Goal: Task Accomplishment & Management: Use online tool/utility

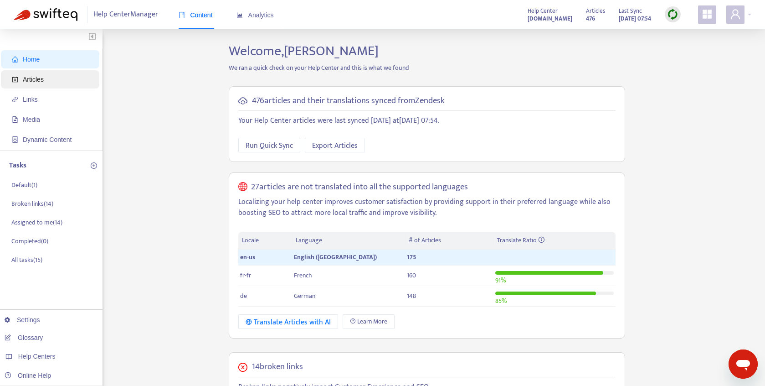
click at [69, 81] on span "Articles" at bounding box center [52, 79] width 80 height 18
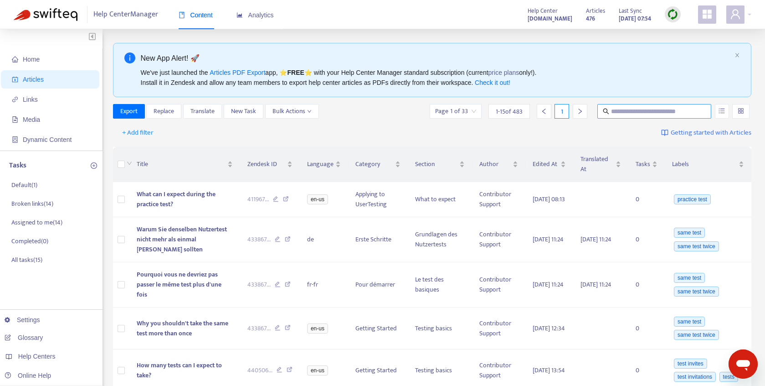
click at [682, 111] on input "text" at bounding box center [655, 111] width 88 height 10
type input "**********"
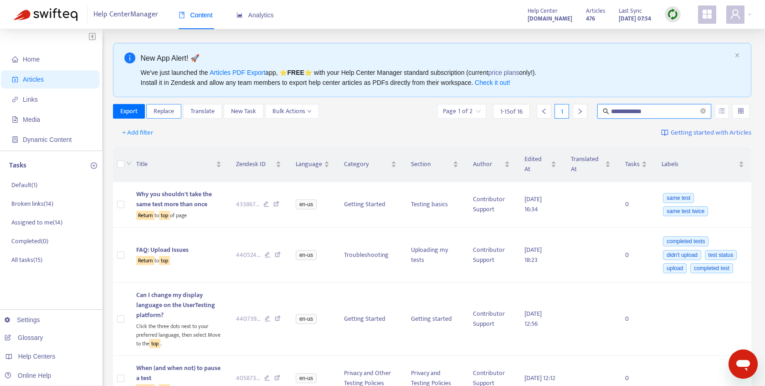
click at [170, 114] on span "Replace" at bounding box center [164, 111] width 21 height 10
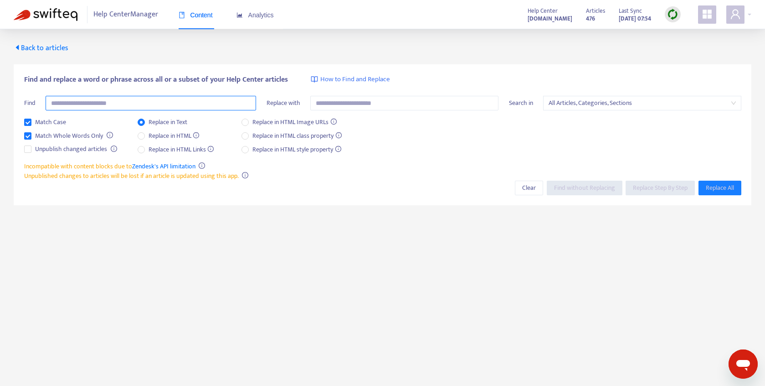
click at [208, 101] on input "text" at bounding box center [151, 103] width 211 height 15
type input "**********"
click at [442, 145] on div "Match Case Match Whole Words Only Unpublish changed articles Replace in Text Re…" at bounding box center [383, 139] width 718 height 44
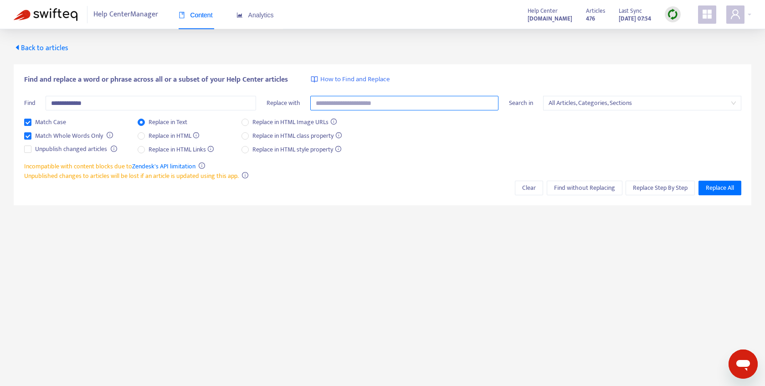
click at [421, 105] on input "text" at bounding box center [404, 103] width 188 height 15
type input "**********"
click at [650, 190] on span "Replace Step By Step" at bounding box center [660, 188] width 55 height 10
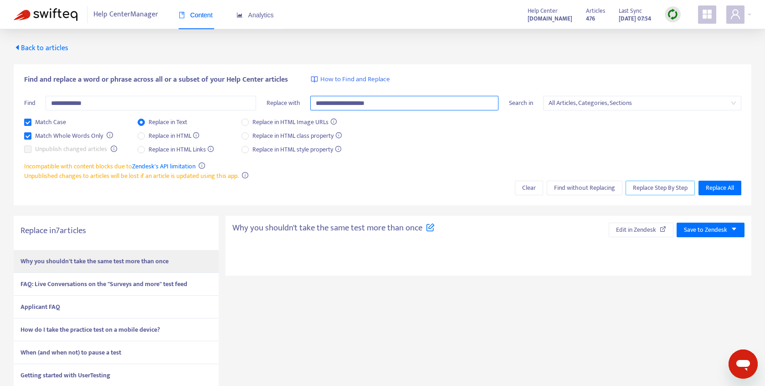
type textarea "**********"
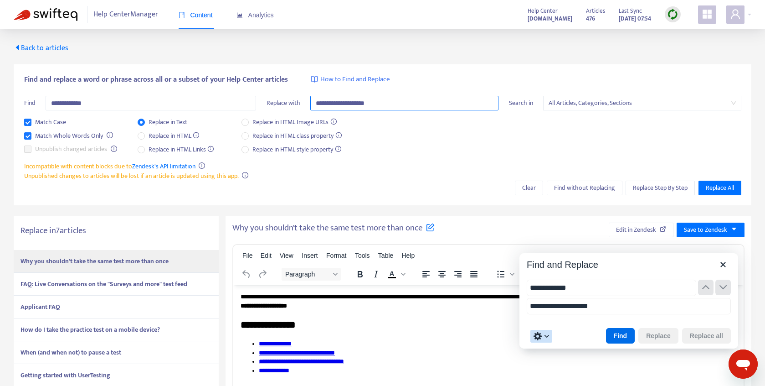
type input "**********"
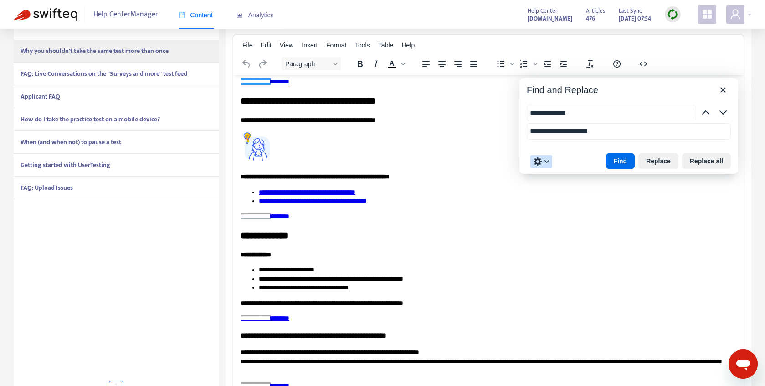
scroll to position [351, 0]
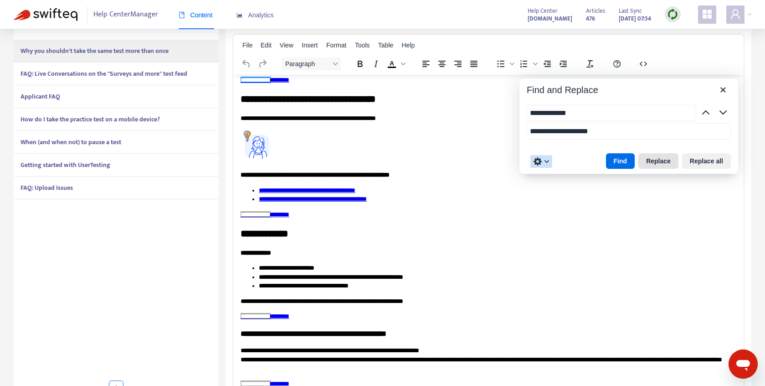
click at [654, 162] on button "Replace" at bounding box center [659, 161] width 40 height 16
click at [724, 93] on icon "Close" at bounding box center [723, 89] width 11 height 11
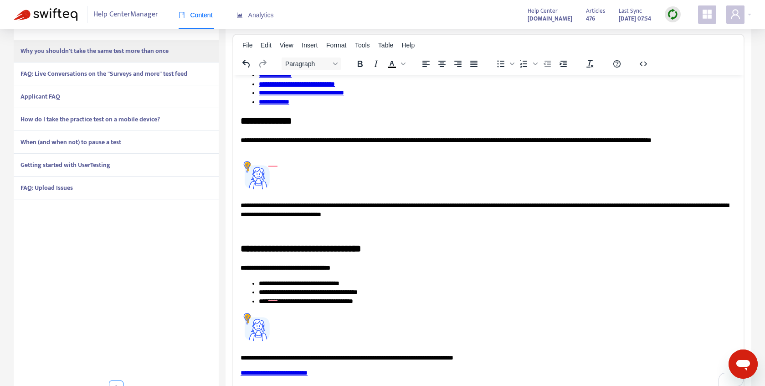
scroll to position [0, 0]
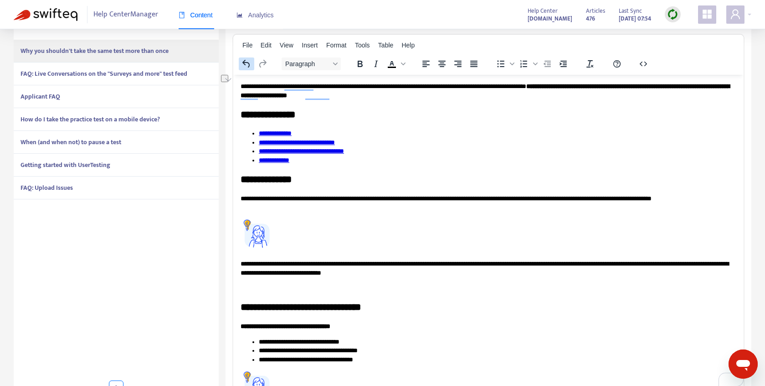
click at [245, 64] on icon "Undo" at bounding box center [246, 64] width 7 height 8
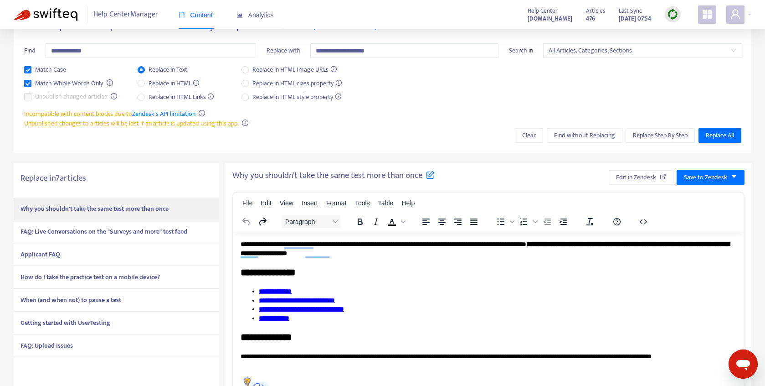
scroll to position [57, 0]
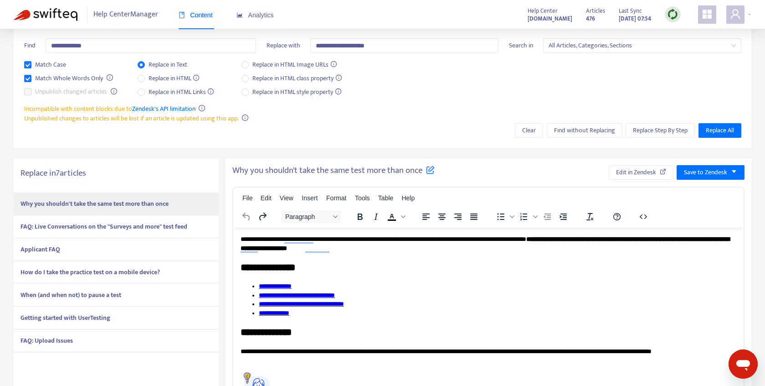
click at [129, 227] on strong "FAQ: Live Conversations on the "Surveys and more" test feed" at bounding box center [104, 226] width 167 height 10
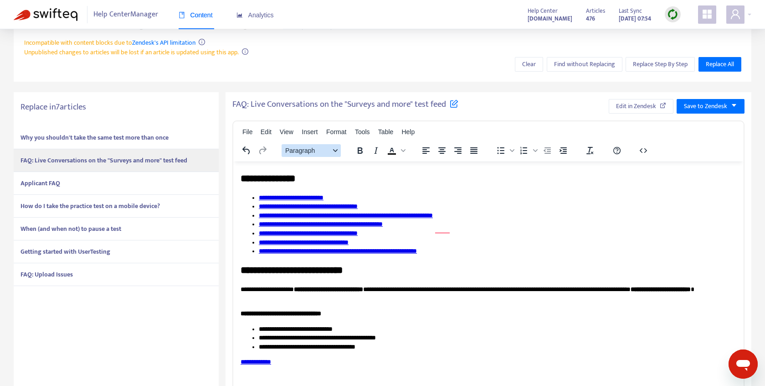
scroll to position [15, 0]
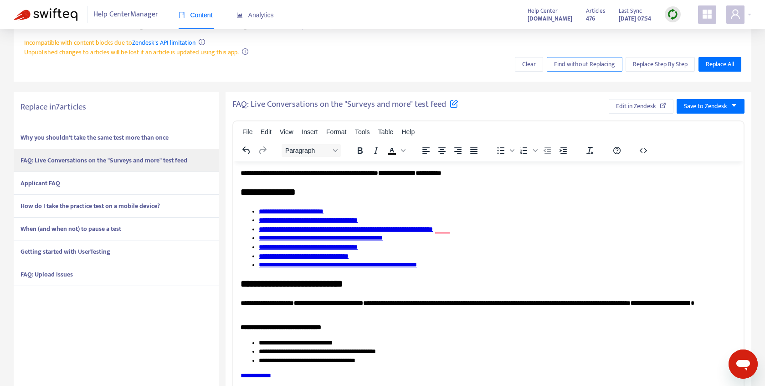
click at [600, 67] on span "Find without Replacing" at bounding box center [584, 64] width 61 height 10
click at [643, 66] on span "Replace Step By Step" at bounding box center [660, 64] width 55 height 10
click at [590, 244] on li "**********" at bounding box center [498, 246] width 478 height 9
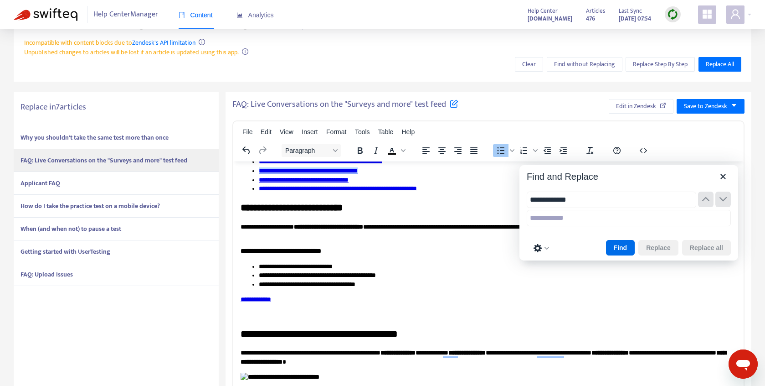
type input "**********"
click at [648, 219] on input "text" at bounding box center [629, 218] width 204 height 16
type input "**********"
click at [621, 248] on button "Find" at bounding box center [620, 248] width 29 height 16
click at [647, 248] on button "Replace" at bounding box center [659, 248] width 40 height 16
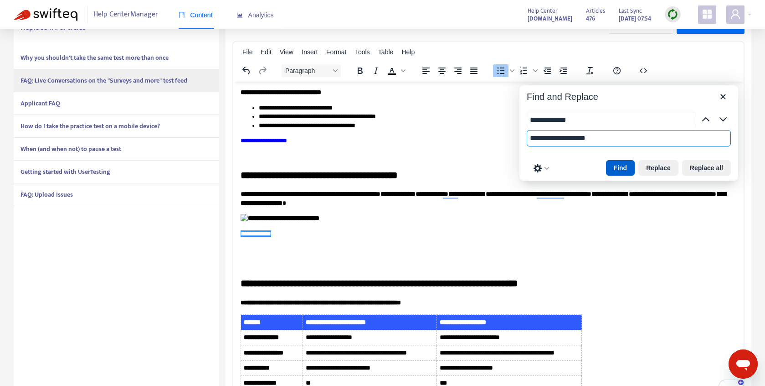
click at [620, 166] on button "Find" at bounding box center [620, 168] width 29 height 16
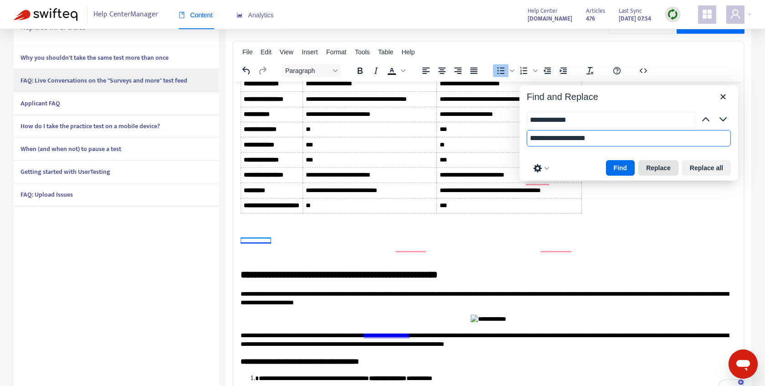
click at [655, 165] on button "Replace" at bounding box center [659, 168] width 40 height 16
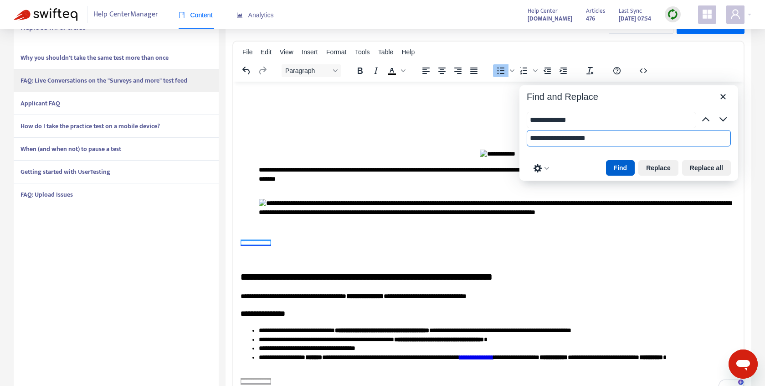
click at [620, 166] on button "Find" at bounding box center [620, 168] width 29 height 16
click at [651, 166] on button "Replace" at bounding box center [659, 168] width 40 height 16
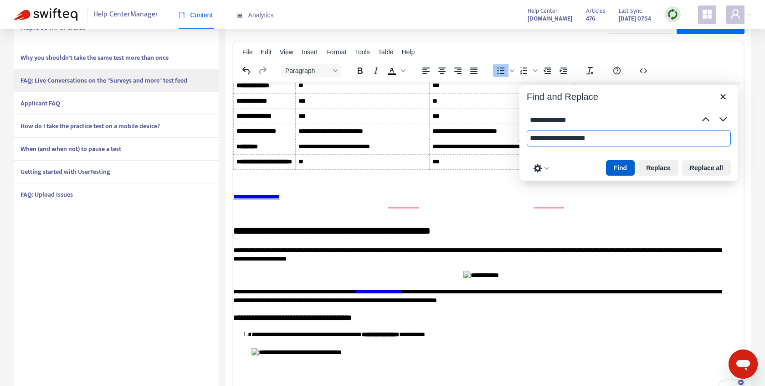
click at [615, 168] on button "Find" at bounding box center [620, 168] width 29 height 16
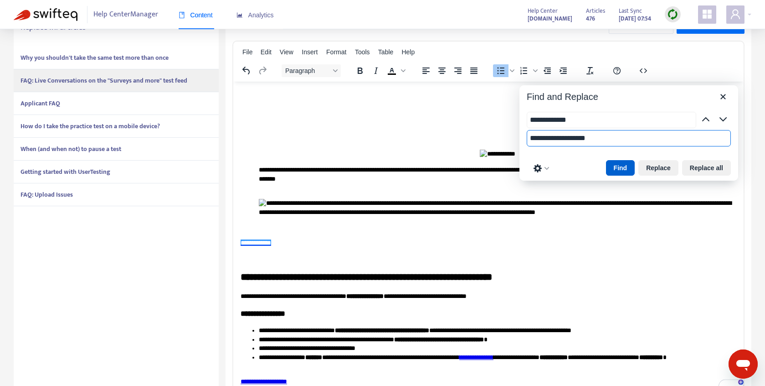
click at [615, 168] on button "Find" at bounding box center [620, 168] width 29 height 16
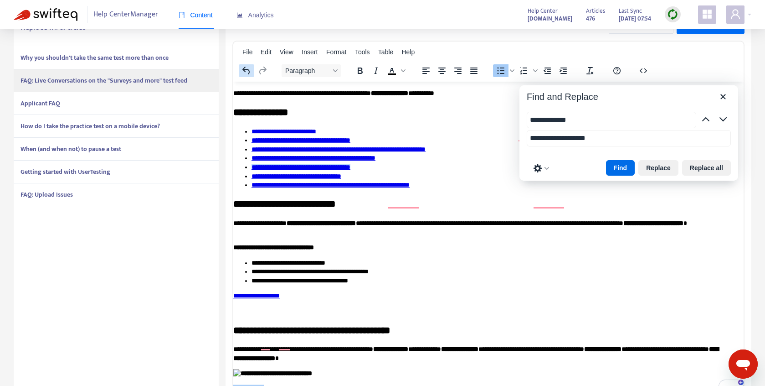
click at [251, 67] on icon "Undo" at bounding box center [246, 70] width 11 height 11
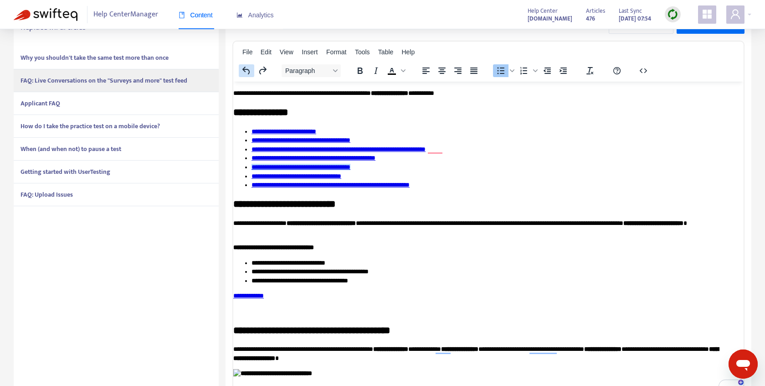
click at [251, 67] on icon "Undo" at bounding box center [246, 70] width 11 height 11
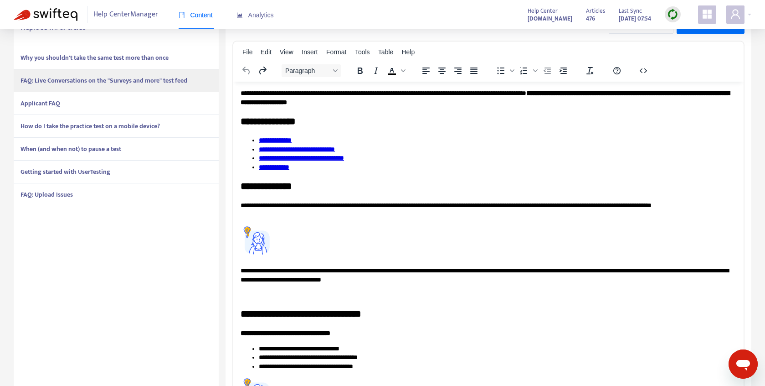
click at [251, 67] on icon "Undo" at bounding box center [246, 70] width 11 height 11
click at [248, 68] on icon "Undo" at bounding box center [246, 70] width 11 height 11
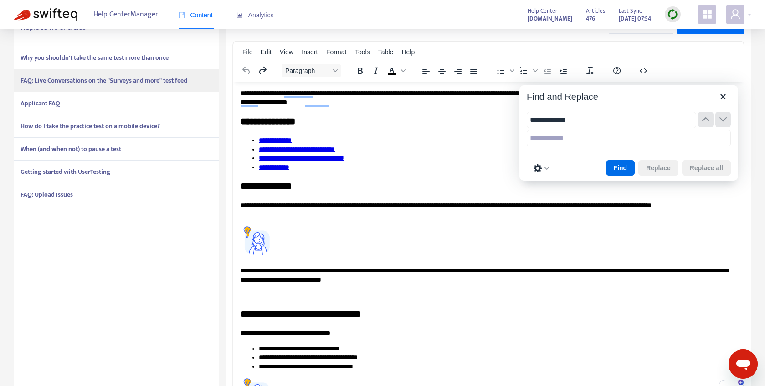
type input "**********"
click at [554, 143] on input "text" at bounding box center [629, 138] width 204 height 16
click at [616, 164] on button "Find" at bounding box center [620, 168] width 29 height 16
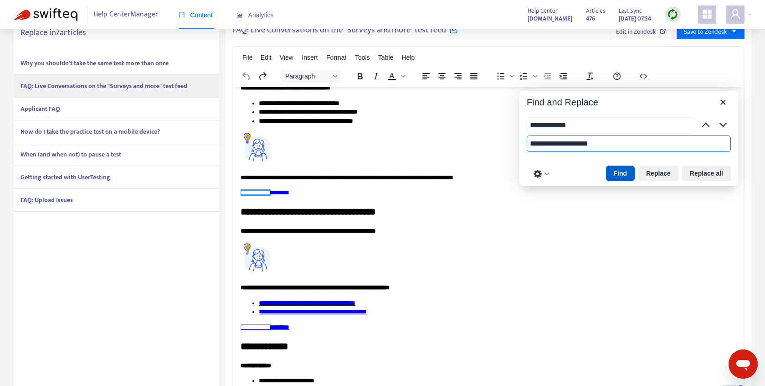
click at [624, 174] on button "Find" at bounding box center [620, 173] width 29 height 16
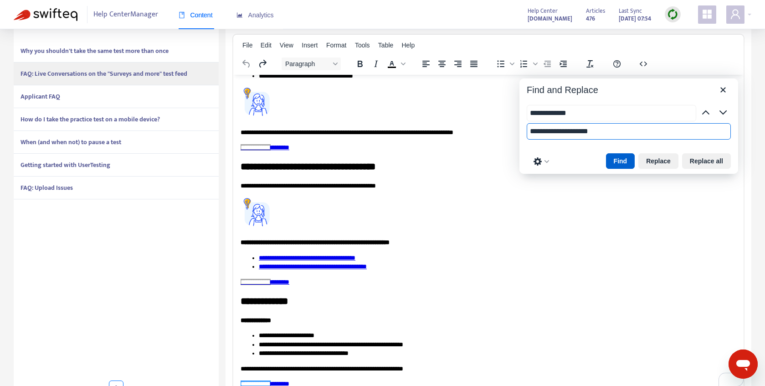
type input "**********"
click at [624, 174] on body "**********" at bounding box center [489, 126] width 496 height 657
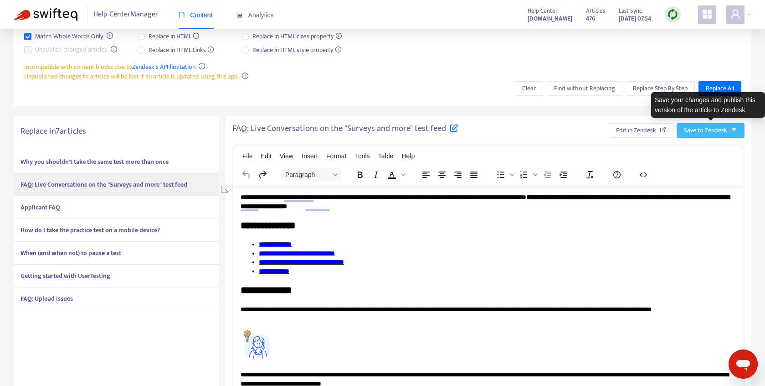
click at [702, 133] on span "Save to Zendesk" at bounding box center [705, 130] width 43 height 10
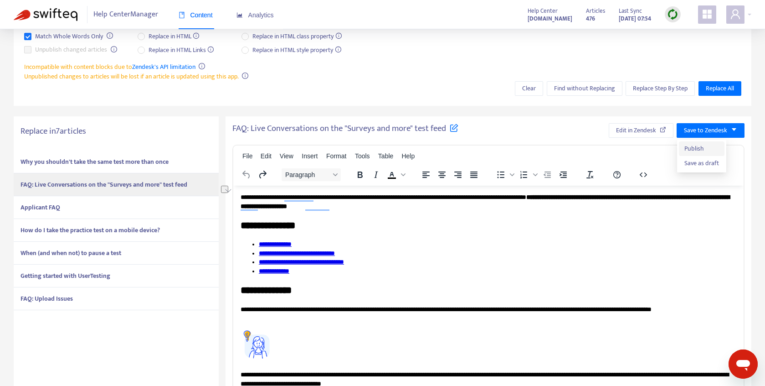
click at [697, 145] on span "Publish" at bounding box center [702, 149] width 35 height 10
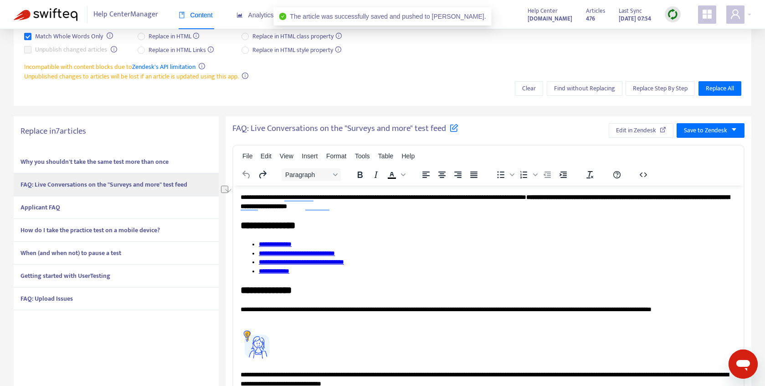
click at [153, 204] on div "Applicant FAQ" at bounding box center [116, 207] width 205 height 23
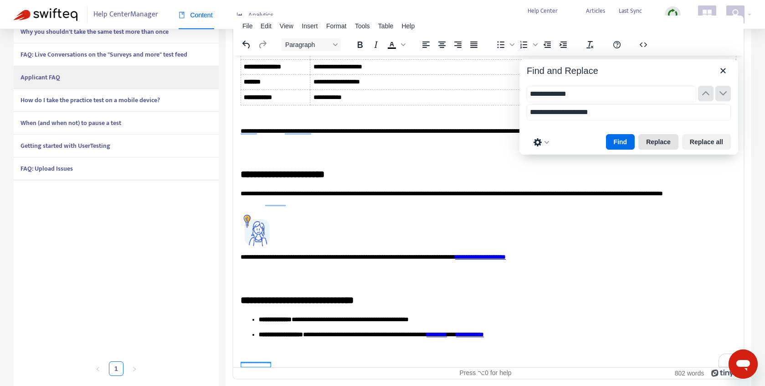
click at [651, 140] on button "Replace" at bounding box center [659, 142] width 40 height 16
click at [622, 140] on button "Find" at bounding box center [620, 142] width 29 height 16
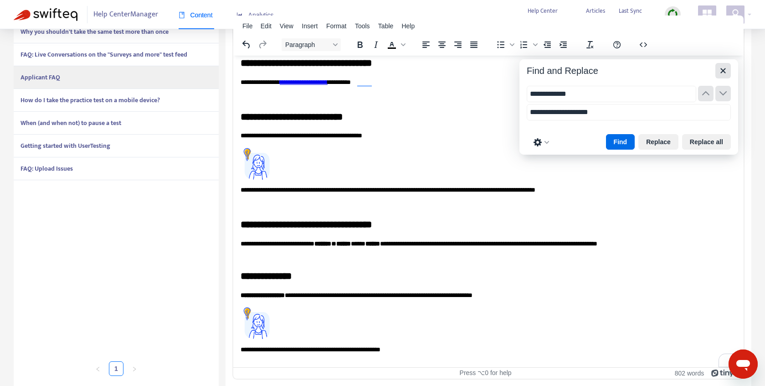
drag, startPoint x: 726, startPoint y: 75, endPoint x: 453, endPoint y: 124, distance: 277.5
click at [726, 75] on icon "Close" at bounding box center [723, 70] width 11 height 11
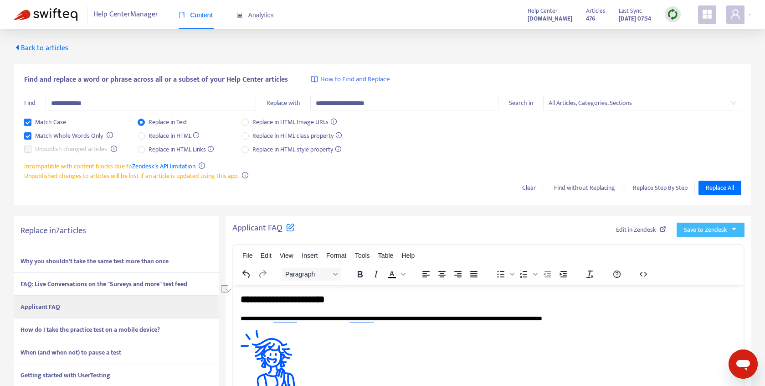
click at [697, 229] on span "Save to Zendesk" at bounding box center [705, 230] width 43 height 10
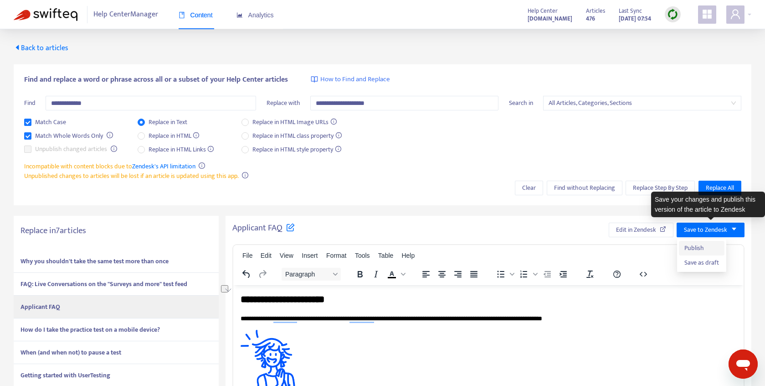
click at [699, 244] on span "Publish" at bounding box center [702, 248] width 35 height 10
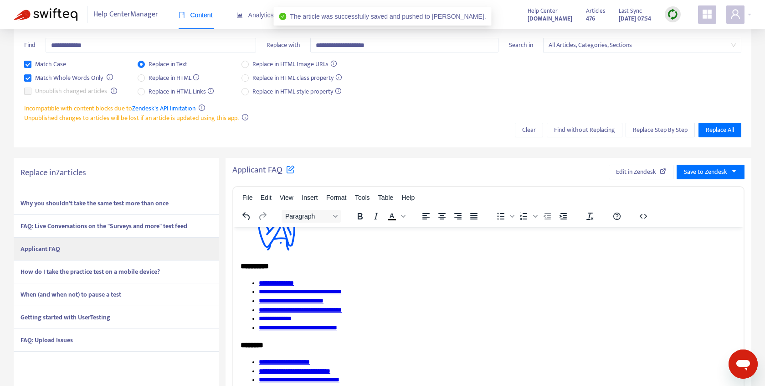
click at [149, 268] on strong "How do I take the practice test on a mobile device?" at bounding box center [91, 271] width 140 height 10
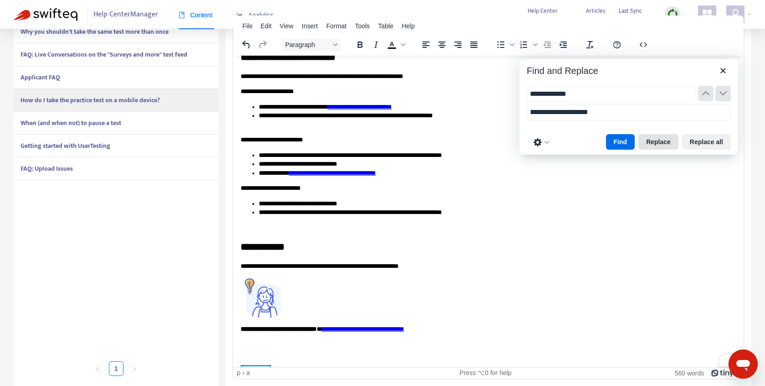
click at [664, 144] on button "Replace" at bounding box center [659, 142] width 40 height 16
click at [617, 143] on button "Find" at bounding box center [620, 142] width 29 height 16
click at [724, 71] on icon "Close" at bounding box center [723, 70] width 5 height 5
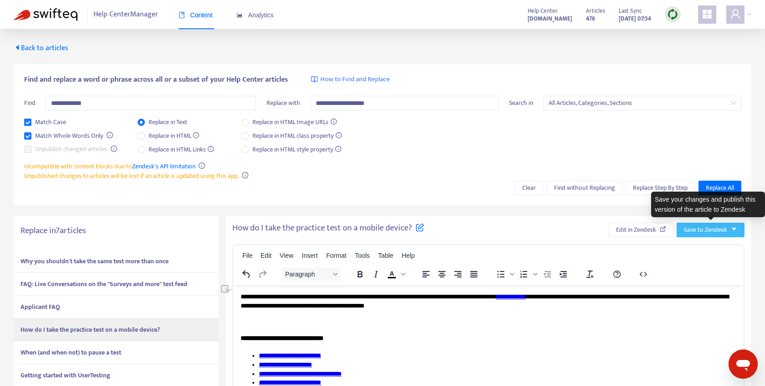
click at [727, 228] on span "Save to Zendesk" at bounding box center [705, 230] width 43 height 10
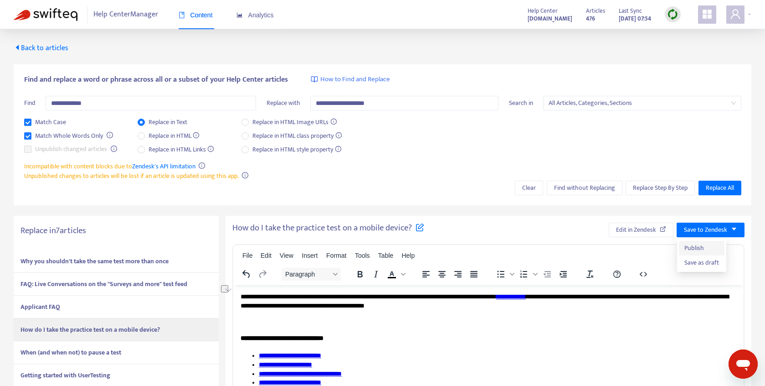
click at [711, 245] on span "Publish" at bounding box center [702, 248] width 35 height 10
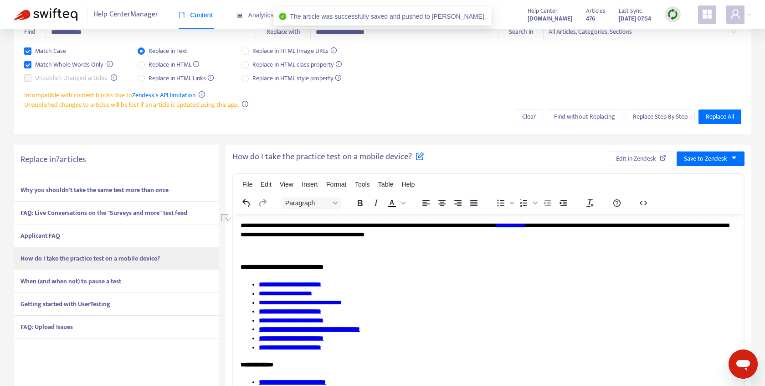
click at [167, 275] on div "When (and when not) to pause a test" at bounding box center [116, 281] width 205 height 23
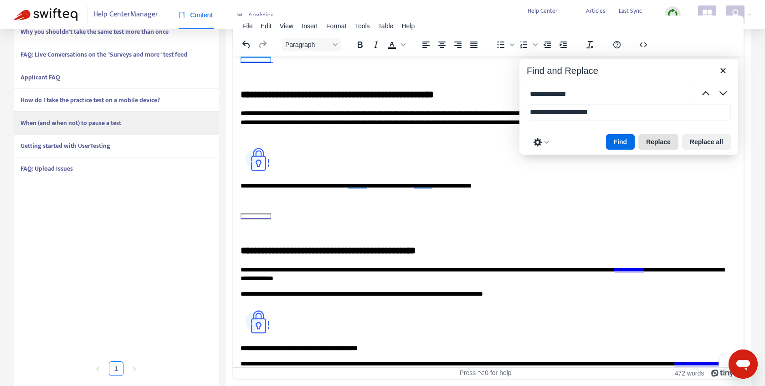
click at [656, 144] on button "Replace" at bounding box center [659, 142] width 40 height 16
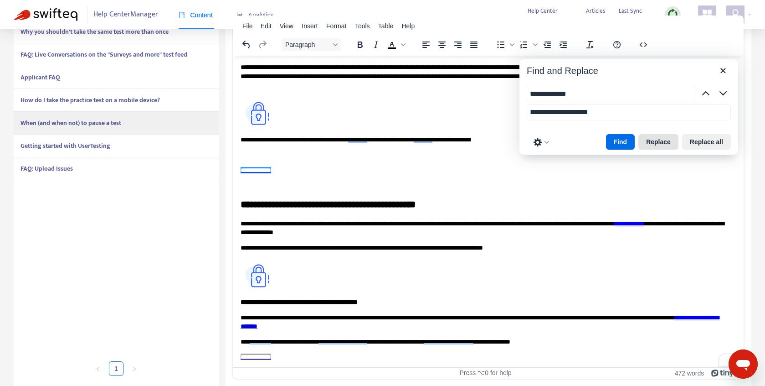
click at [655, 146] on button "Replace" at bounding box center [659, 142] width 40 height 16
click at [624, 140] on button "Find" at bounding box center [620, 142] width 29 height 16
click at [663, 140] on button "Replace" at bounding box center [659, 142] width 40 height 16
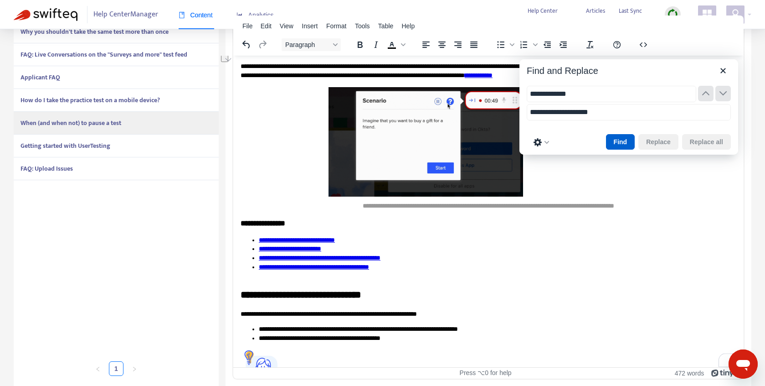
click at [617, 146] on button "Find" at bounding box center [620, 142] width 29 height 16
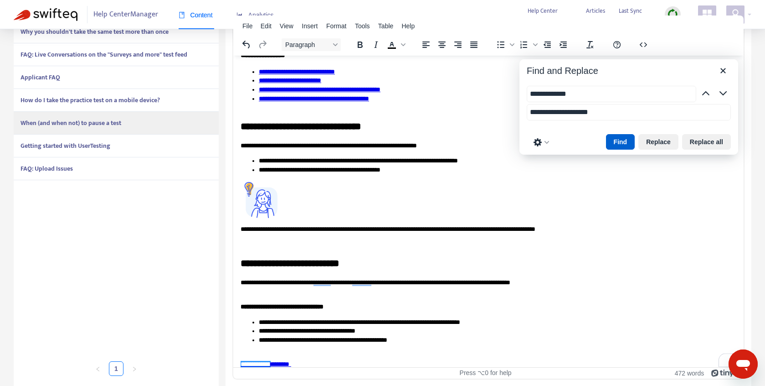
click at [617, 140] on button "Find" at bounding box center [620, 142] width 29 height 16
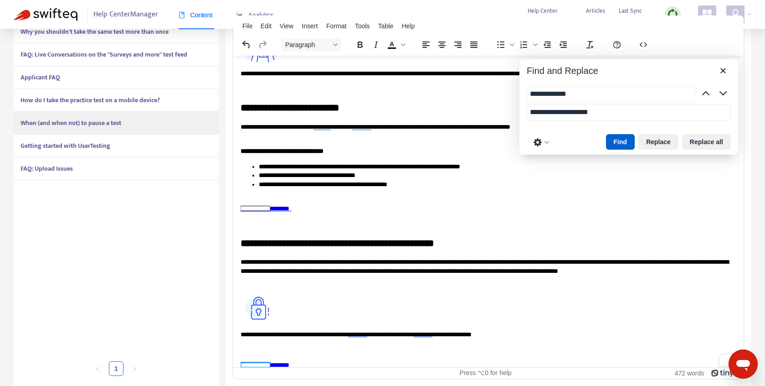
click at [617, 140] on button "Find" at bounding box center [620, 142] width 29 height 16
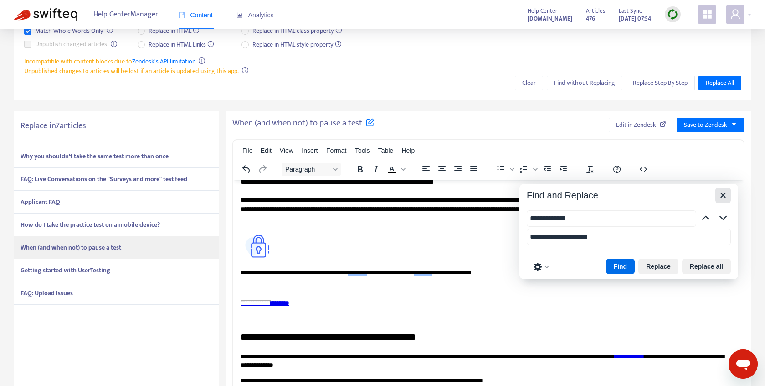
click at [723, 193] on icon "Close" at bounding box center [723, 195] width 11 height 11
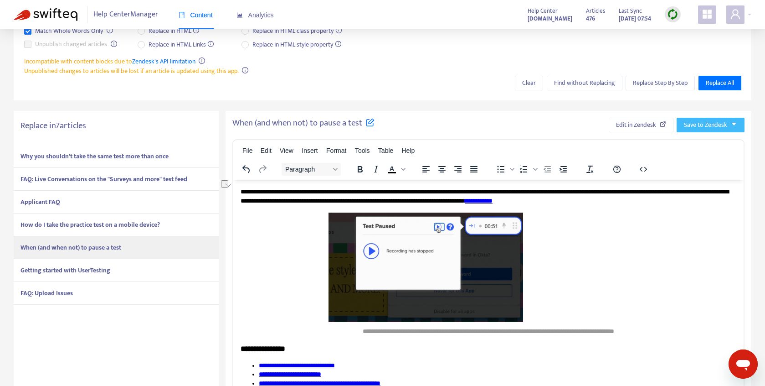
click at [721, 122] on span "Save to Zendesk" at bounding box center [705, 125] width 43 height 10
click at [708, 140] on span "Publish" at bounding box center [702, 143] width 35 height 10
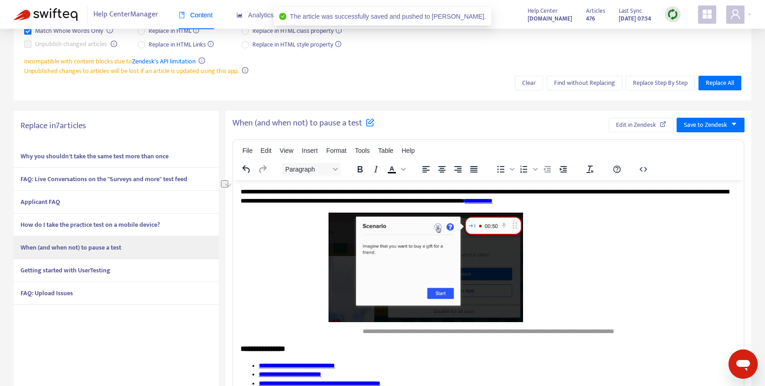
click at [87, 275] on div "Getting started with UserTesting" at bounding box center [116, 270] width 205 height 23
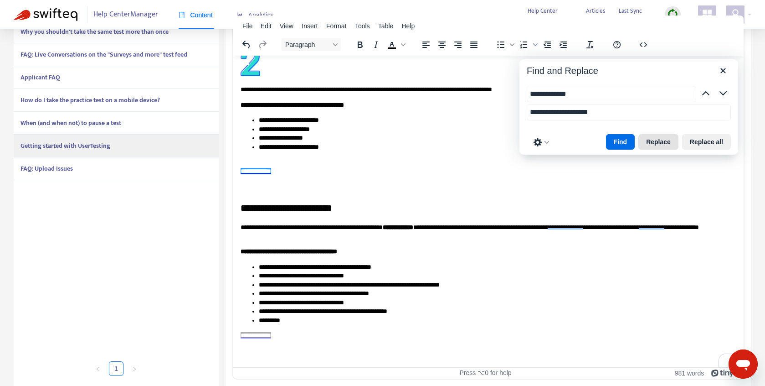
click at [658, 142] on button "Replace" at bounding box center [659, 142] width 40 height 16
click at [653, 144] on button "Replace" at bounding box center [659, 142] width 40 height 16
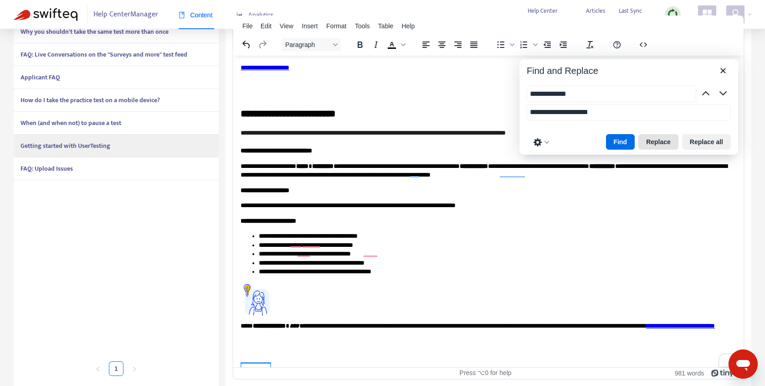
click at [653, 144] on button "Replace" at bounding box center [659, 142] width 40 height 16
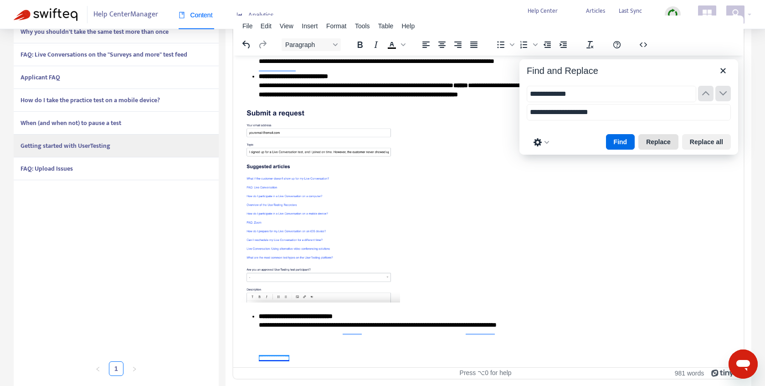
click at [653, 144] on button "Replace" at bounding box center [659, 142] width 40 height 16
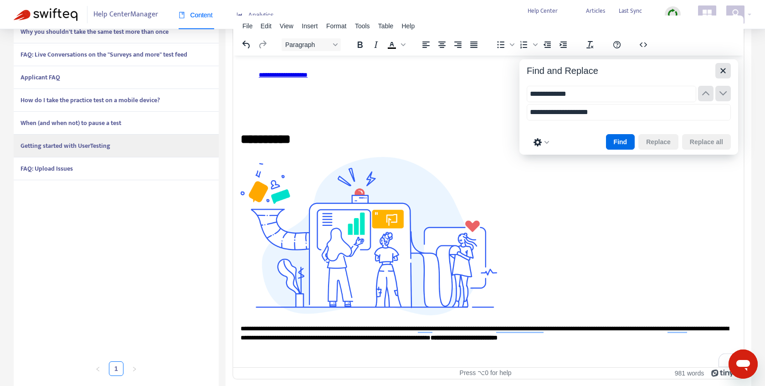
click at [720, 68] on icon "Close" at bounding box center [723, 70] width 11 height 11
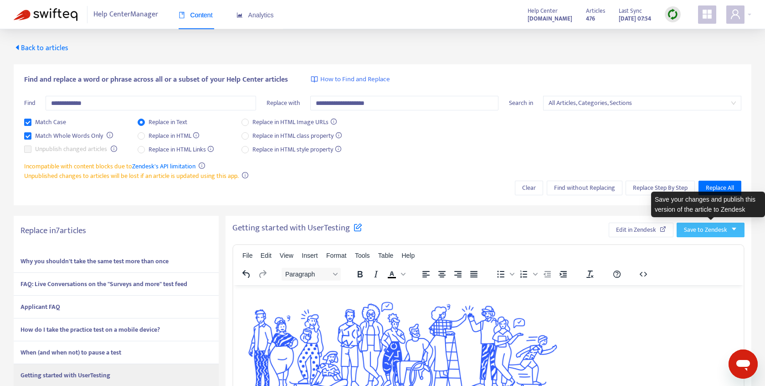
click at [729, 228] on button "Save to Zendesk" at bounding box center [711, 229] width 68 height 15
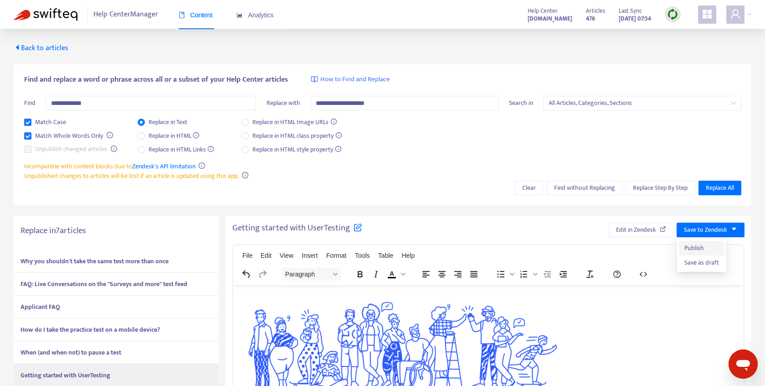
click at [718, 244] on span "Publish" at bounding box center [702, 248] width 35 height 10
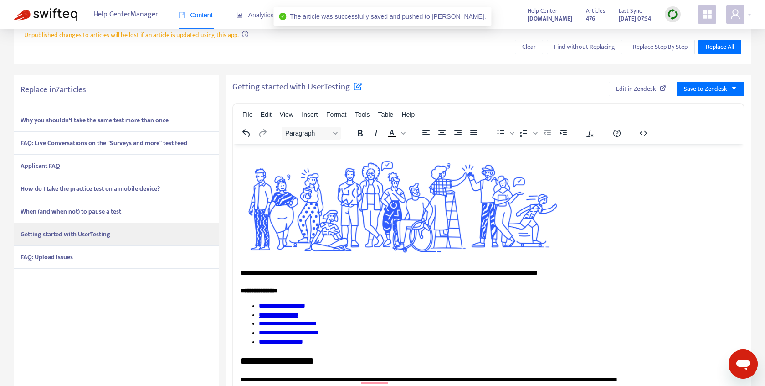
click at [155, 263] on div "FAQ: Upload Issues" at bounding box center [116, 257] width 205 height 23
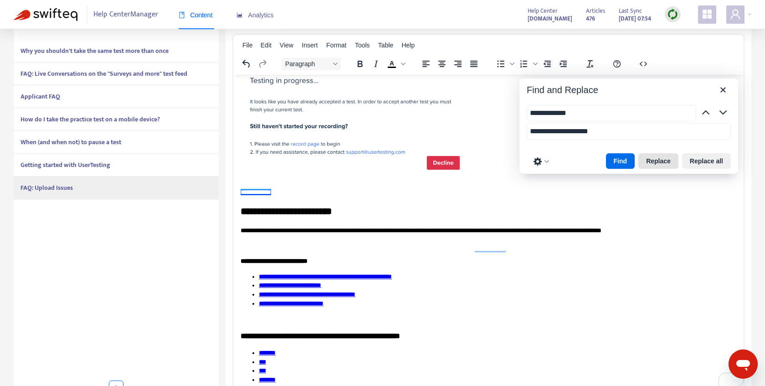
click at [662, 164] on button "Replace" at bounding box center [659, 161] width 40 height 16
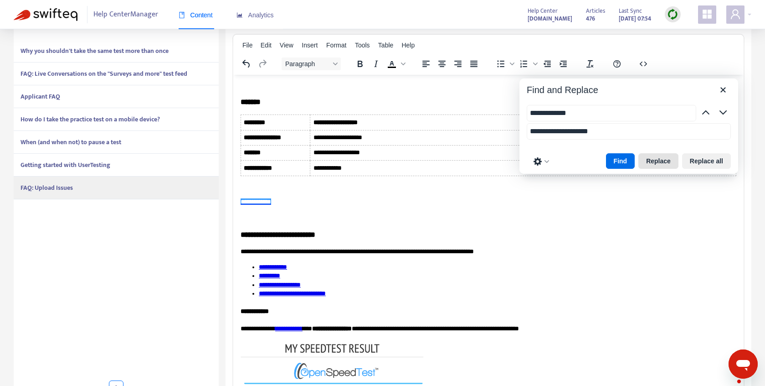
click at [654, 168] on button "Replace" at bounding box center [659, 161] width 40 height 16
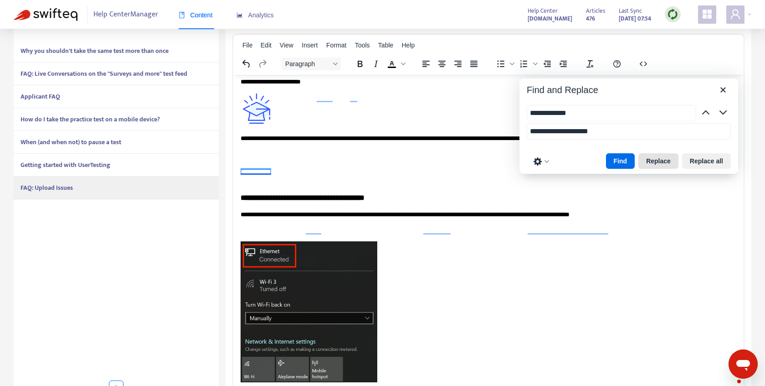
click at [661, 165] on button "Replace" at bounding box center [659, 161] width 40 height 16
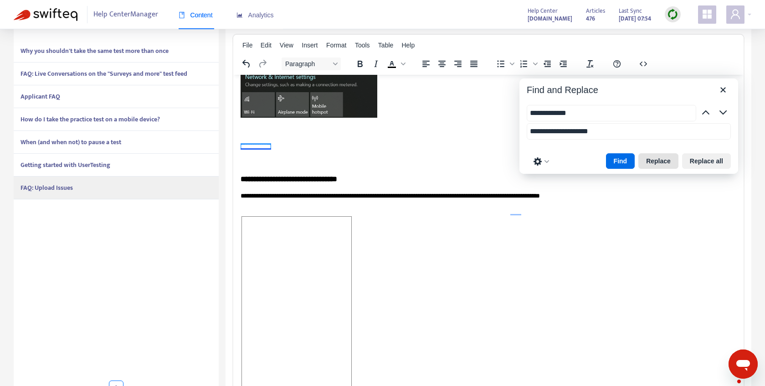
click at [656, 162] on button "Replace" at bounding box center [659, 161] width 40 height 16
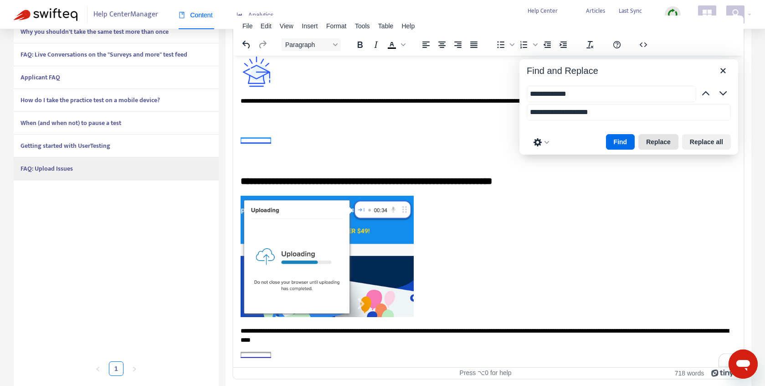
click at [656, 143] on button "Replace" at bounding box center [659, 142] width 40 height 16
click at [662, 144] on button "Replace" at bounding box center [659, 142] width 40 height 16
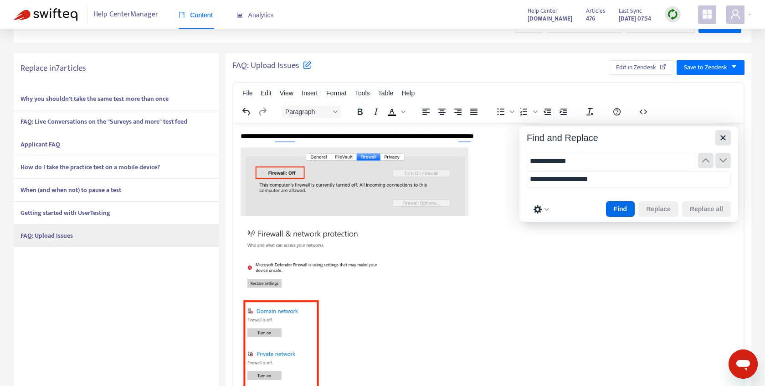
click at [725, 140] on icon "Close" at bounding box center [723, 137] width 11 height 11
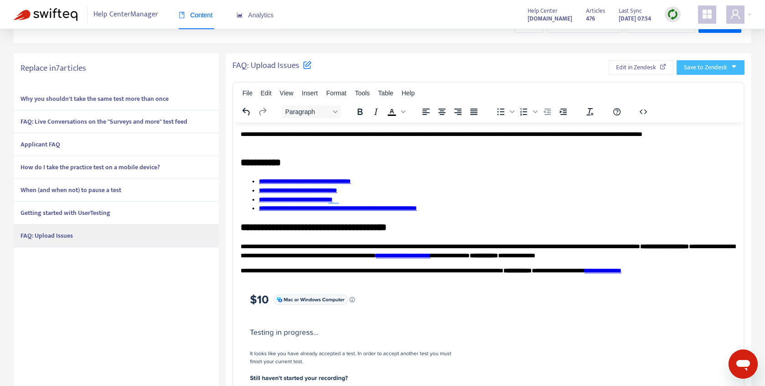
click at [711, 69] on span "Save to Zendesk" at bounding box center [705, 67] width 43 height 10
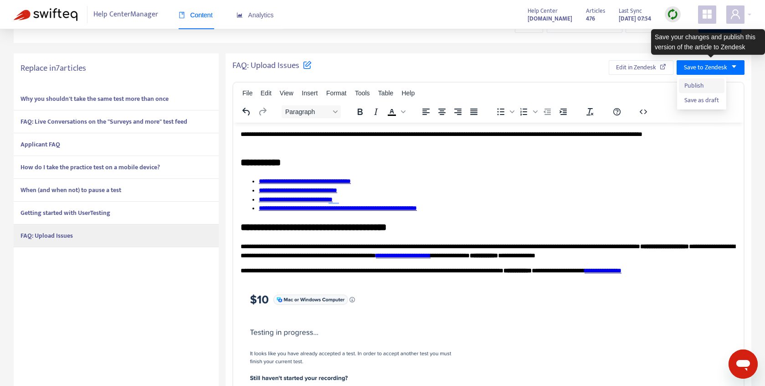
click at [707, 83] on span "Publish" at bounding box center [702, 86] width 35 height 10
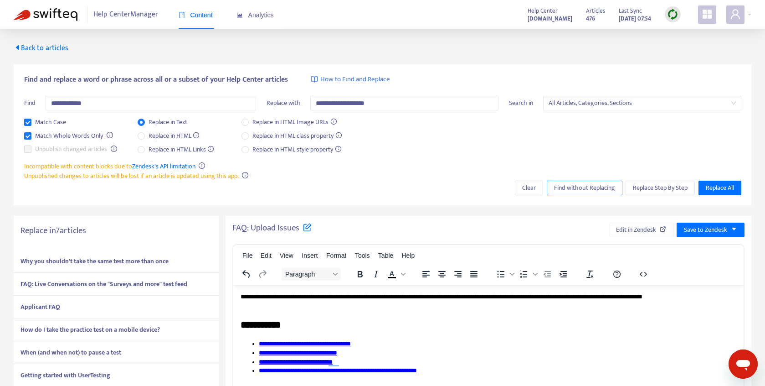
click at [574, 188] on span "Find without Replacing" at bounding box center [584, 188] width 61 height 10
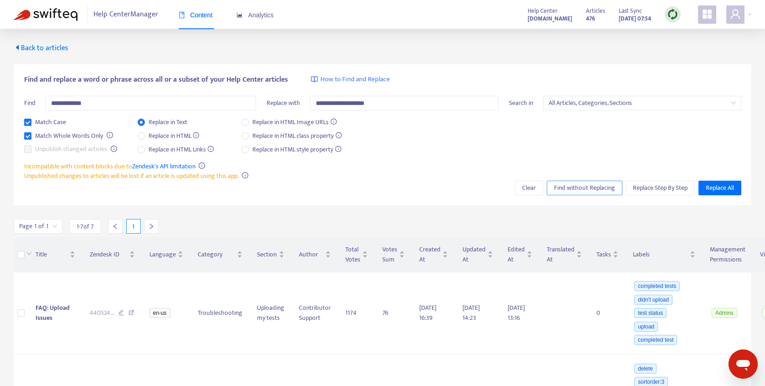
click at [579, 187] on span "Find without Replacing" at bounding box center [584, 188] width 61 height 10
click at [45, 50] on span "Back to articles" at bounding box center [41, 48] width 55 height 12
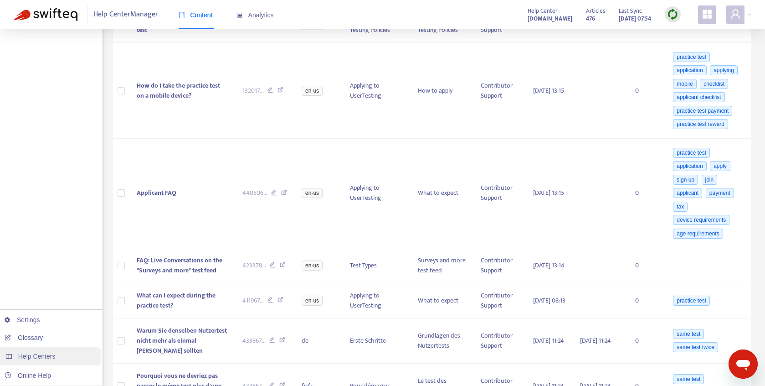
click at [52, 349] on div "Help Centers" at bounding box center [48, 356] width 103 height 18
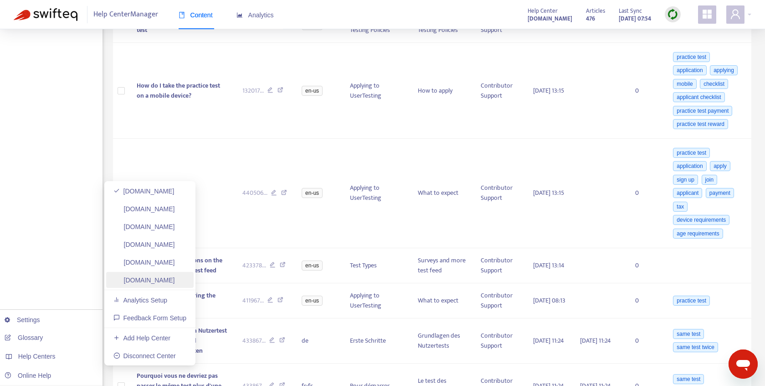
click at [156, 283] on link "[DOMAIN_NAME]" at bounding box center [145, 279] width 62 height 7
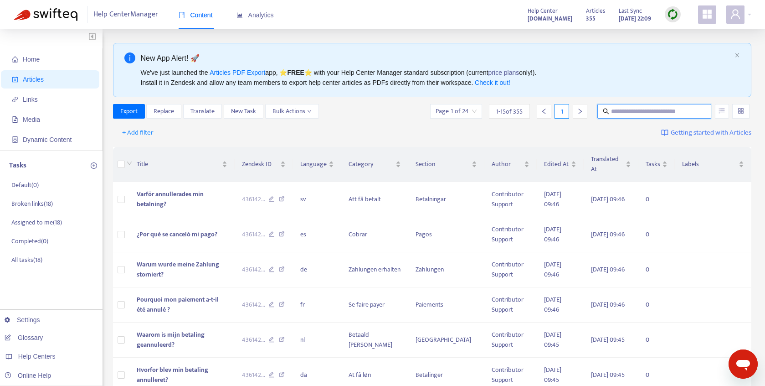
click at [612, 116] on span at bounding box center [655, 111] width 114 height 15
type input "**********"
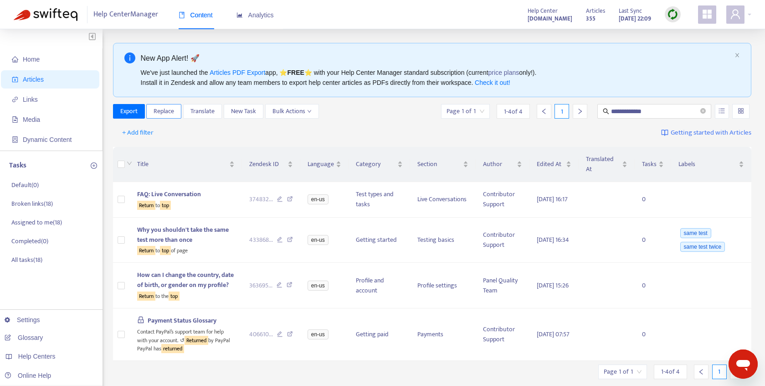
click at [177, 113] on button "Replace" at bounding box center [163, 111] width 35 height 15
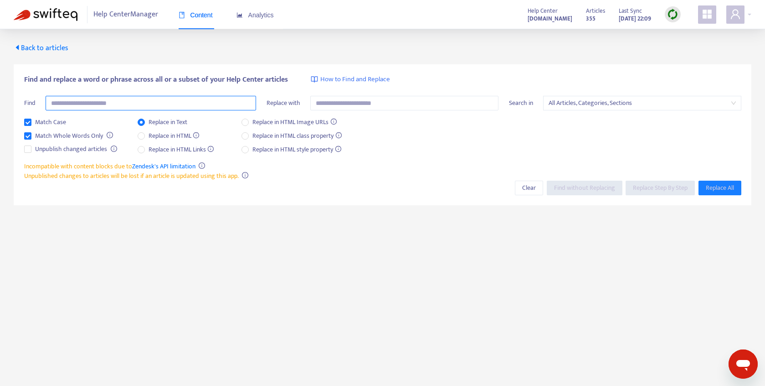
click at [201, 104] on input "text" at bounding box center [151, 103] width 211 height 15
type input "**********"
click at [420, 133] on div "Match Case Match Whole Words Only Unpublish changed articles Replace in Text Re…" at bounding box center [383, 139] width 718 height 44
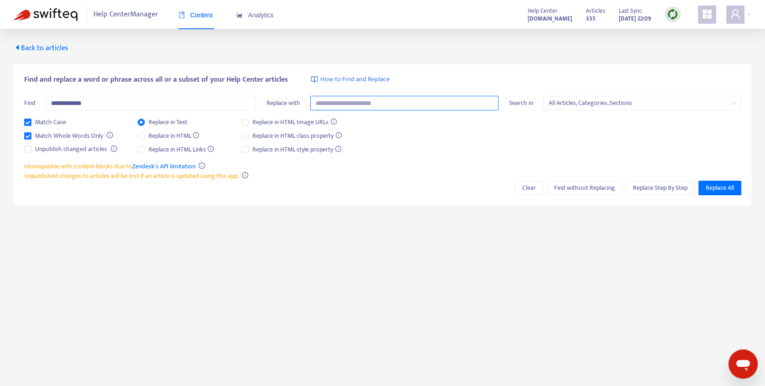
click at [397, 98] on input "text" at bounding box center [404, 103] width 188 height 15
type input "**********"
click at [636, 187] on span "Replace Step By Step" at bounding box center [660, 188] width 55 height 10
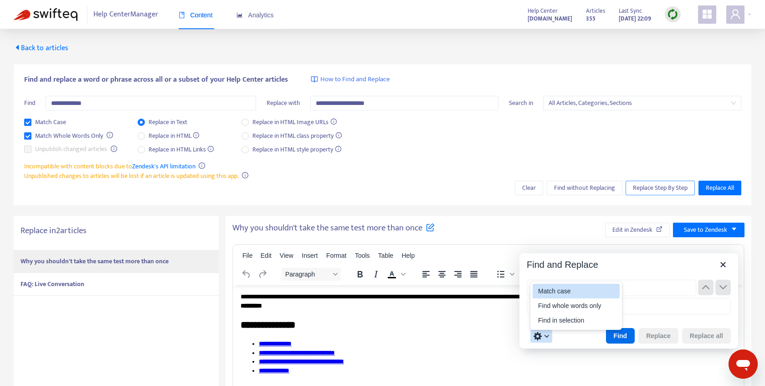
type input "**********"
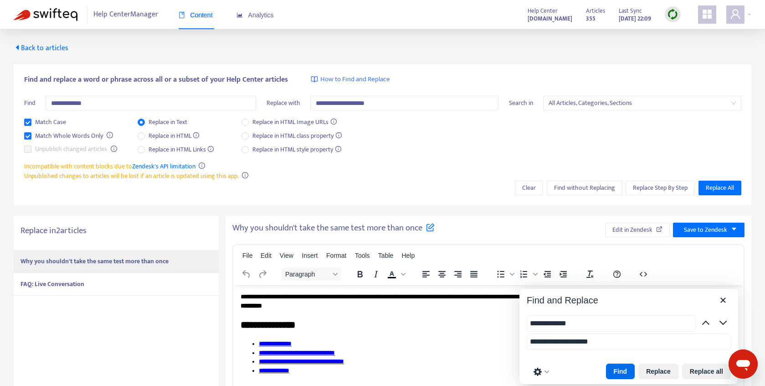
click at [67, 284] on strong "FAQ: Live Conversation" at bounding box center [53, 284] width 64 height 10
